Goal: Information Seeking & Learning: Learn about a topic

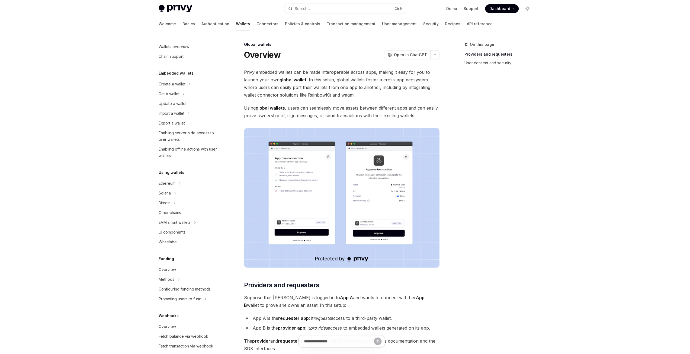
type textarea "*"
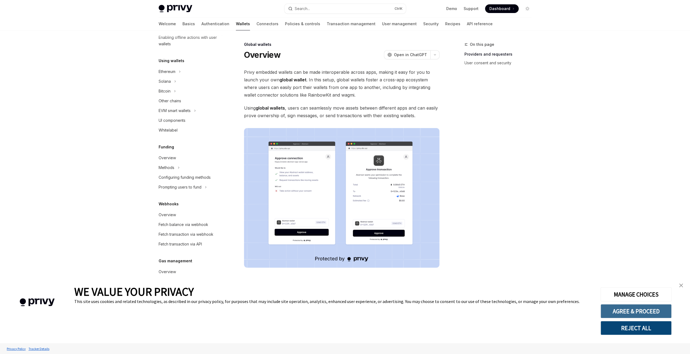
click at [616, 316] on button "AGREE & PROCEED" at bounding box center [636, 311] width 71 height 14
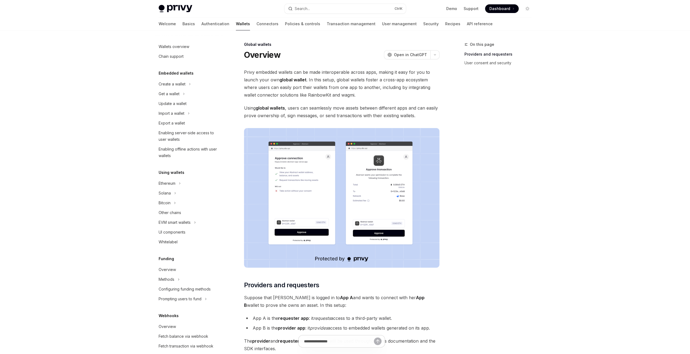
scroll to position [112, 0]
